Goal: Task Accomplishment & Management: Use online tool/utility

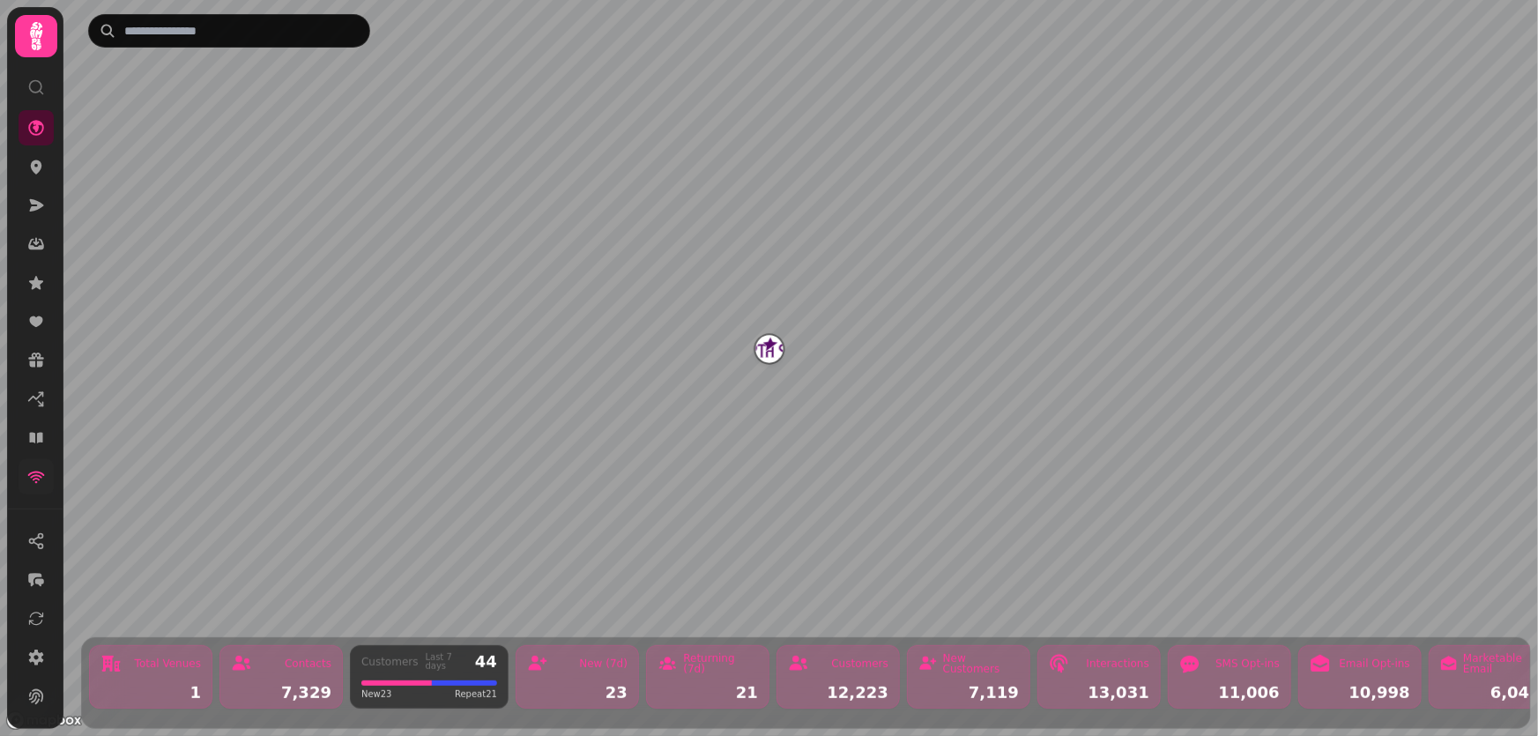
click at [31, 486] on link at bounding box center [36, 476] width 35 height 35
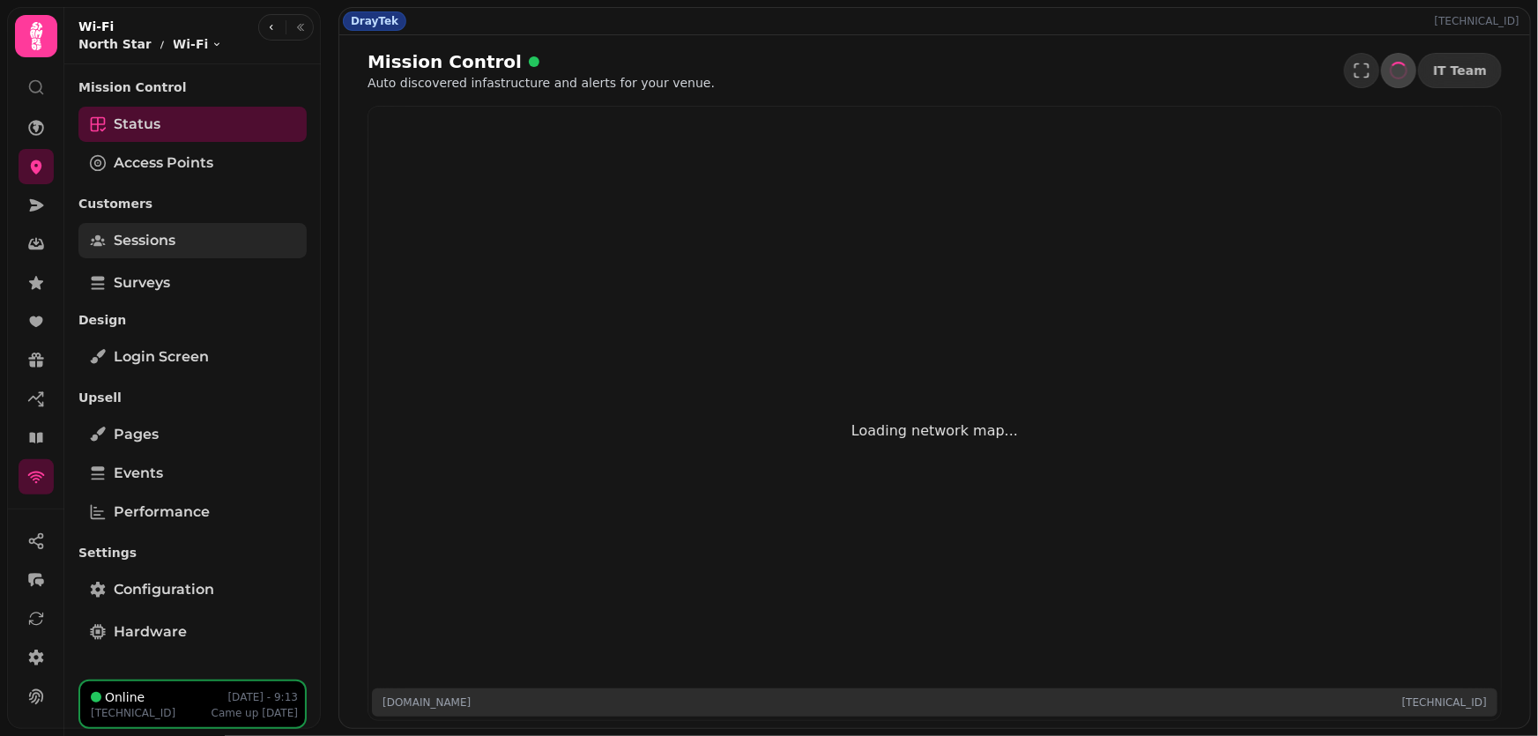
click at [153, 246] on span "Sessions" at bounding box center [145, 240] width 62 height 21
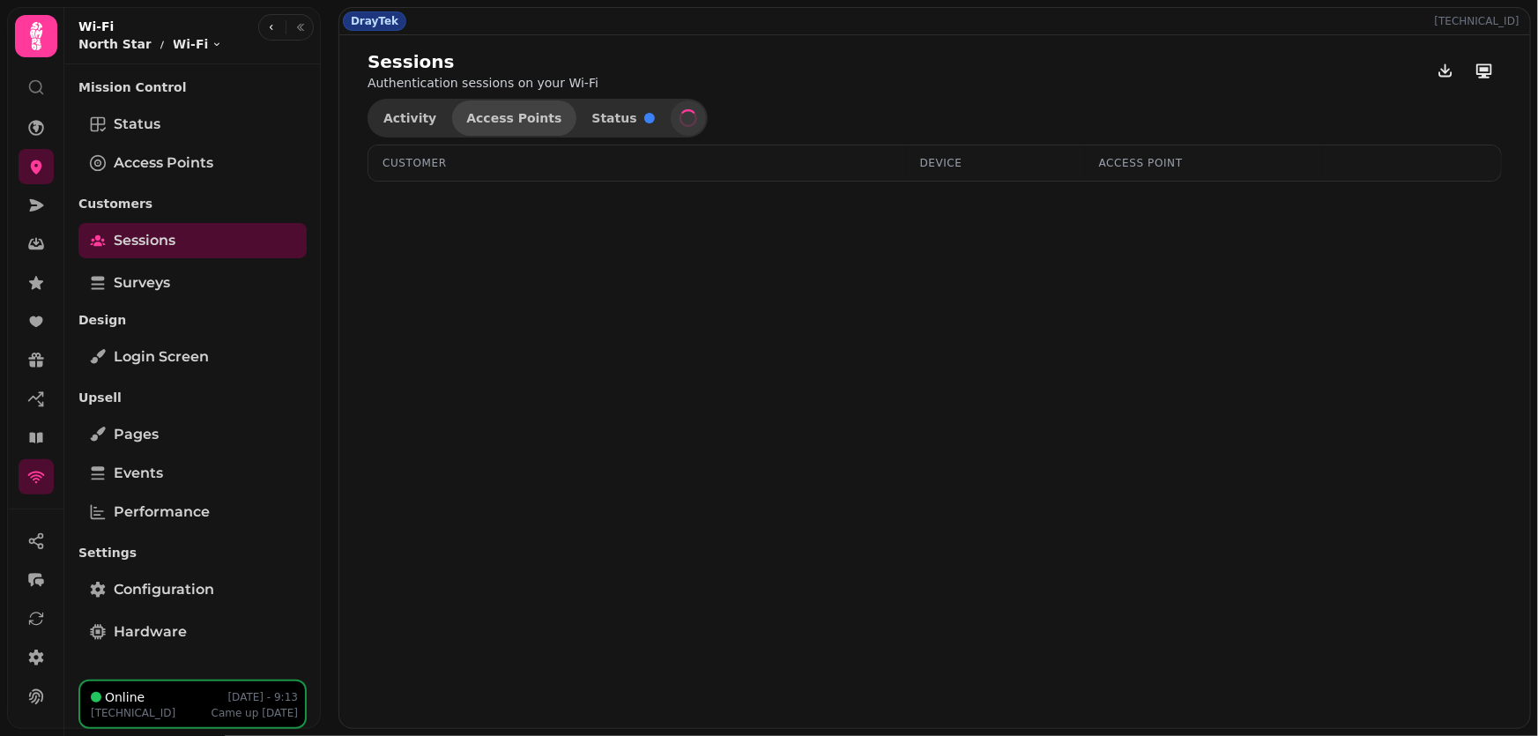
click at [466, 121] on span "Access Points" at bounding box center [513, 118] width 95 height 12
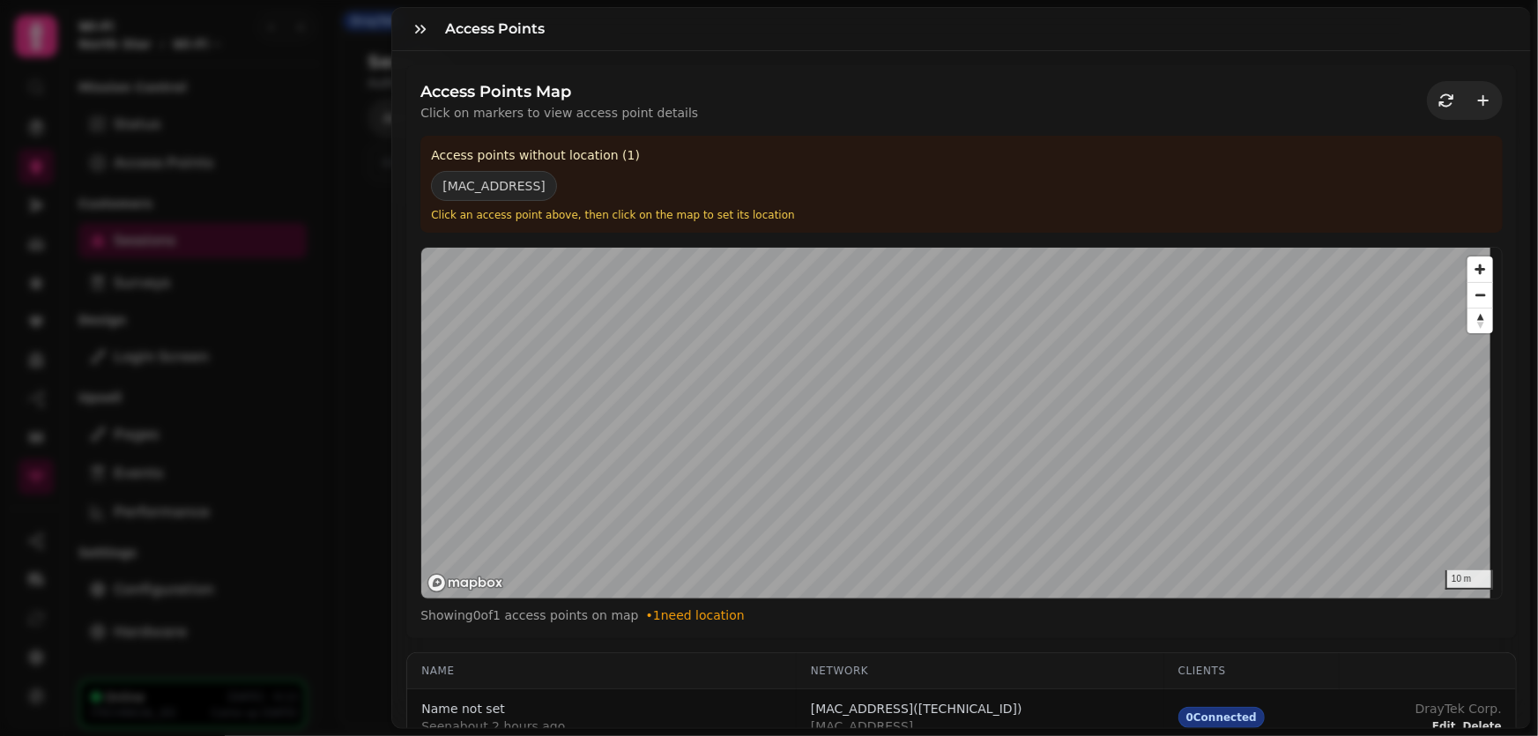
click at [370, 115] on div "Access Points Access Points Map Click on markers to view access point details A…" at bounding box center [769, 382] width 1538 height 708
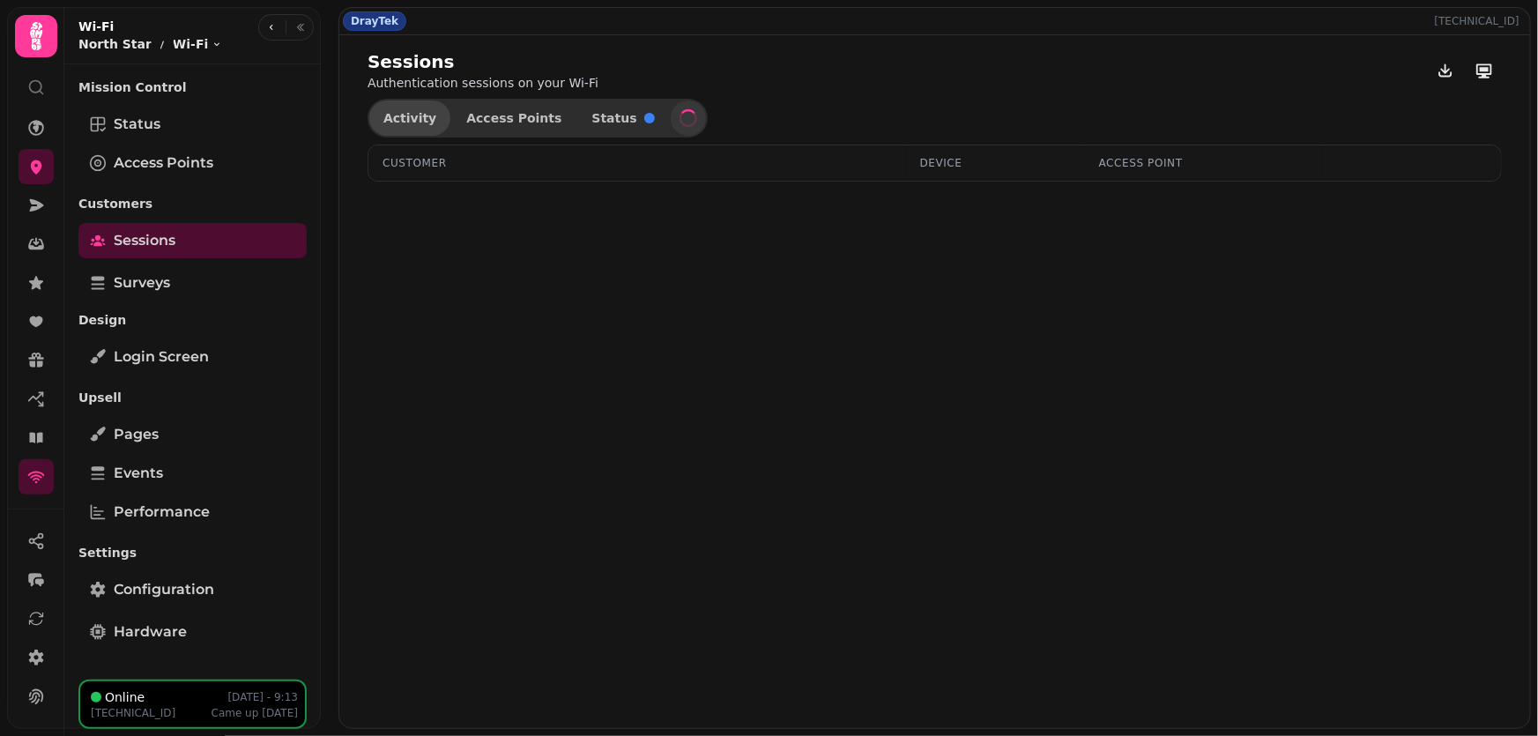
click at [407, 115] on span "Activity" at bounding box center [409, 118] width 53 height 12
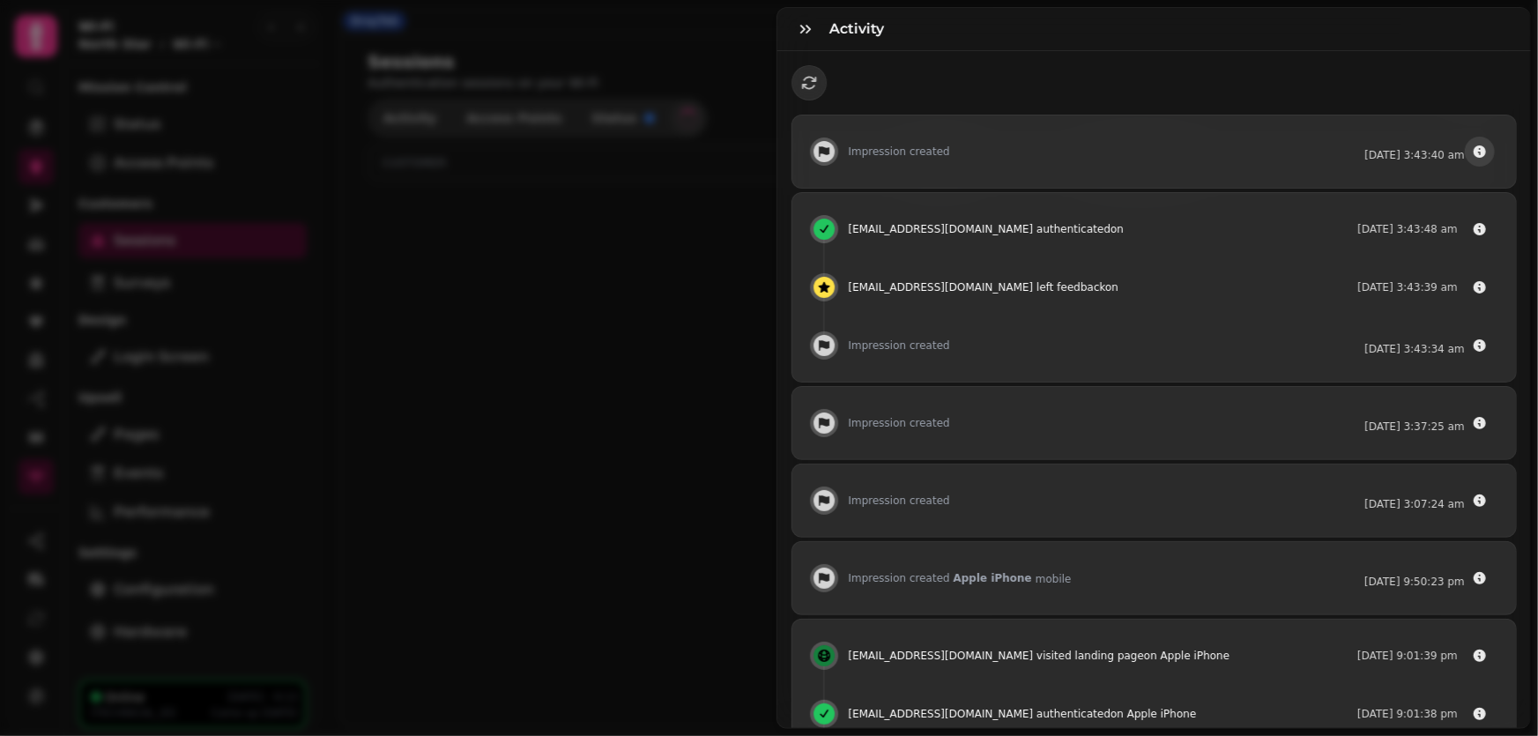
click at [1473, 152] on icon "button" at bounding box center [1480, 152] width 14 height 14
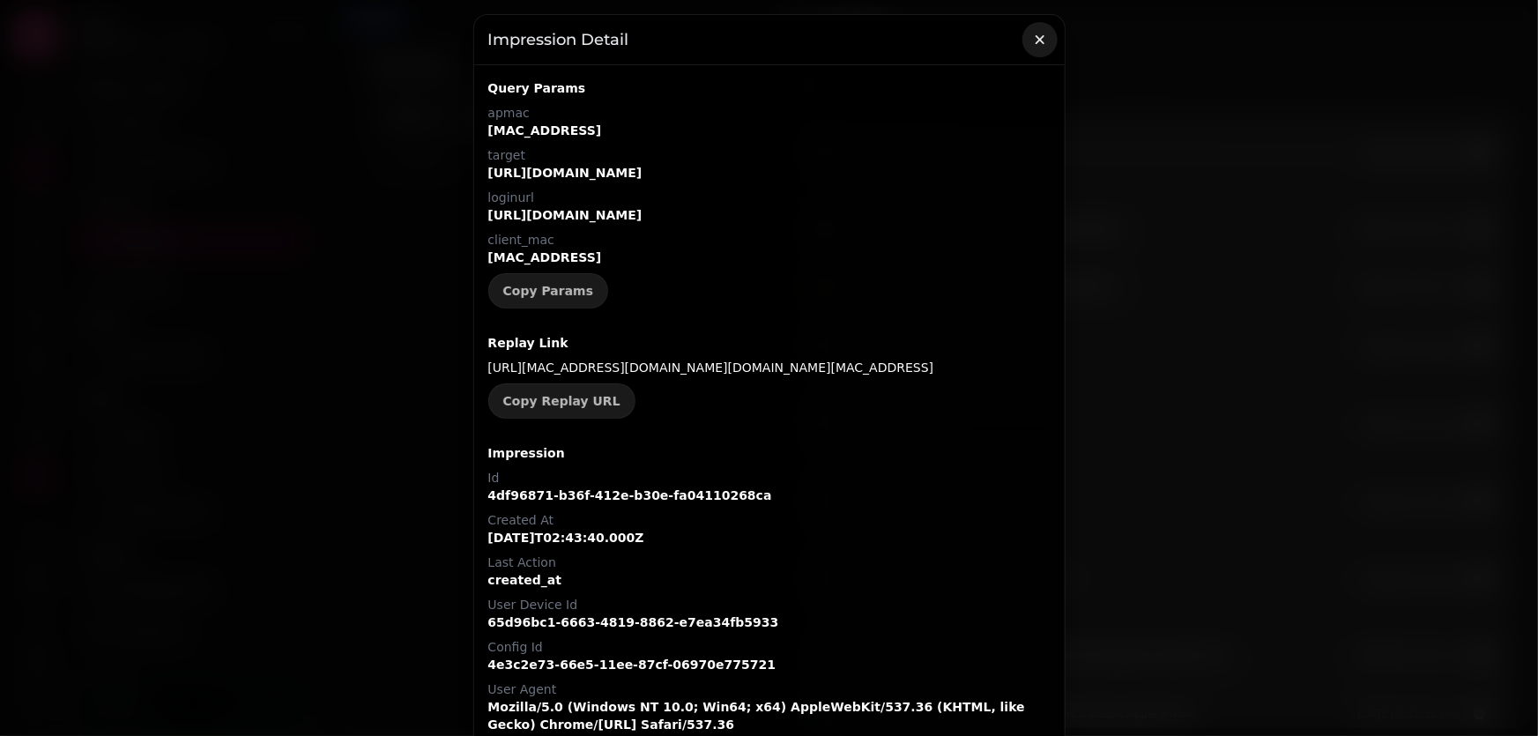
click at [1038, 42] on icon "button" at bounding box center [1039, 39] width 9 height 9
